Goal: Information Seeking & Learning: Learn about a topic

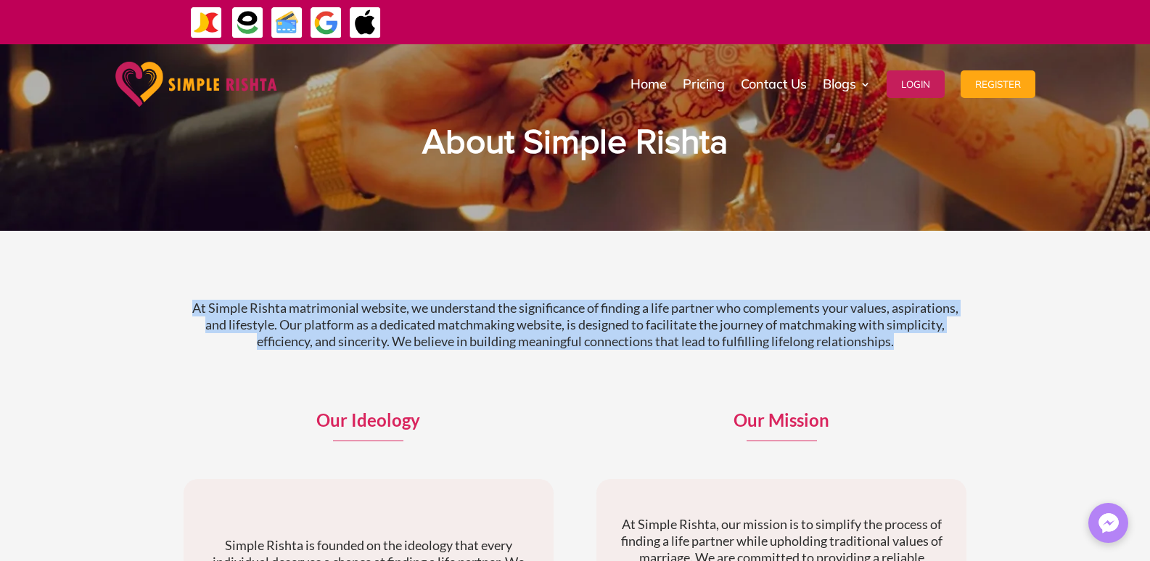
click at [328, 318] on p "At Simple Rishta matrimonial website, we understand the significance of finding…" at bounding box center [575, 325] width 783 height 50
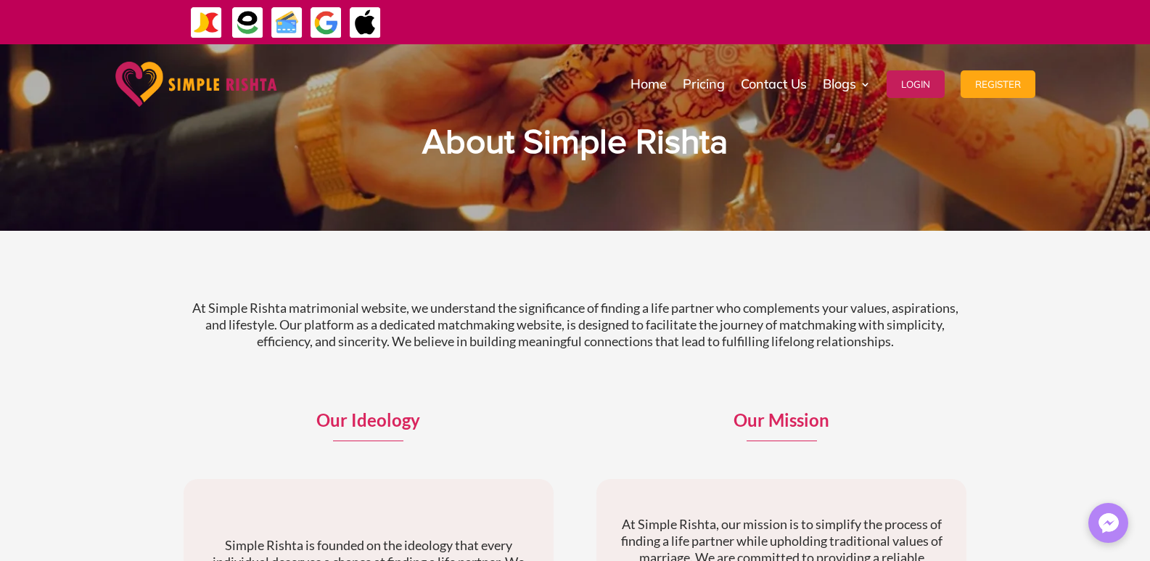
click at [328, 318] on p "At Simple Rishta matrimonial website, we understand the significance of finding…" at bounding box center [575, 325] width 783 height 50
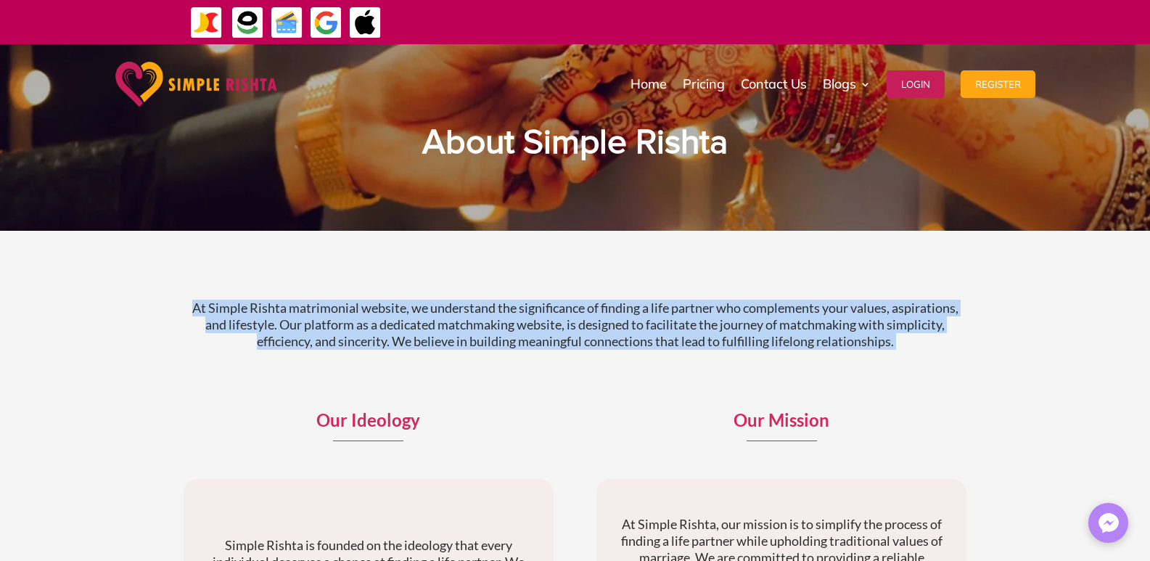
click at [328, 318] on p "At Simple Rishta matrimonial website, we understand the significance of finding…" at bounding box center [575, 325] width 783 height 50
copy div "At Simple Rishta matrimonial website, we understand the significance of finding…"
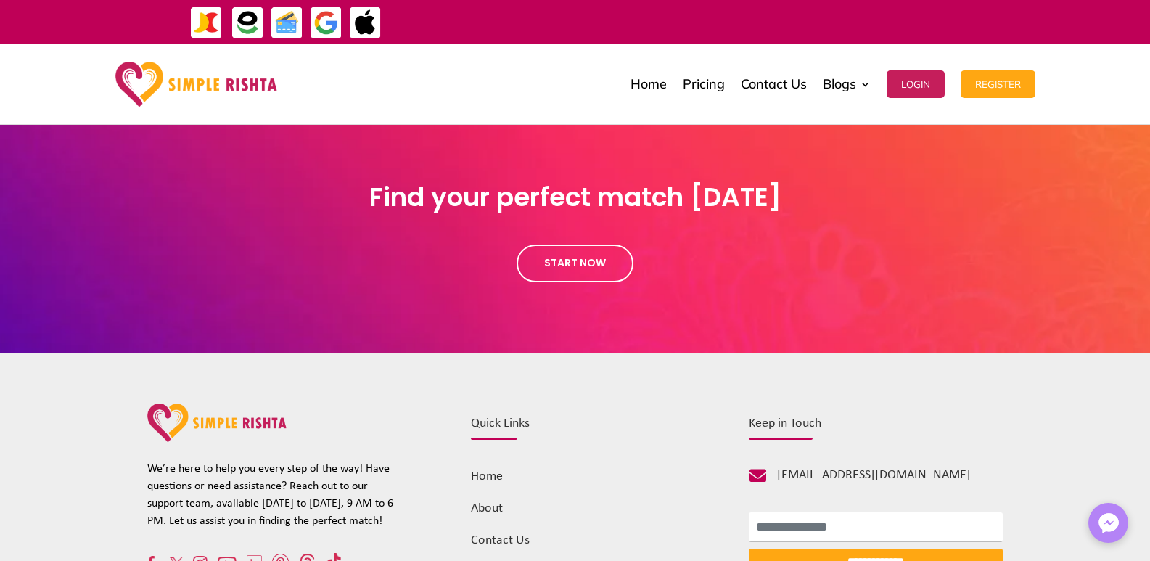
scroll to position [1575, 0]
